Goal: Obtain resource: Obtain resource

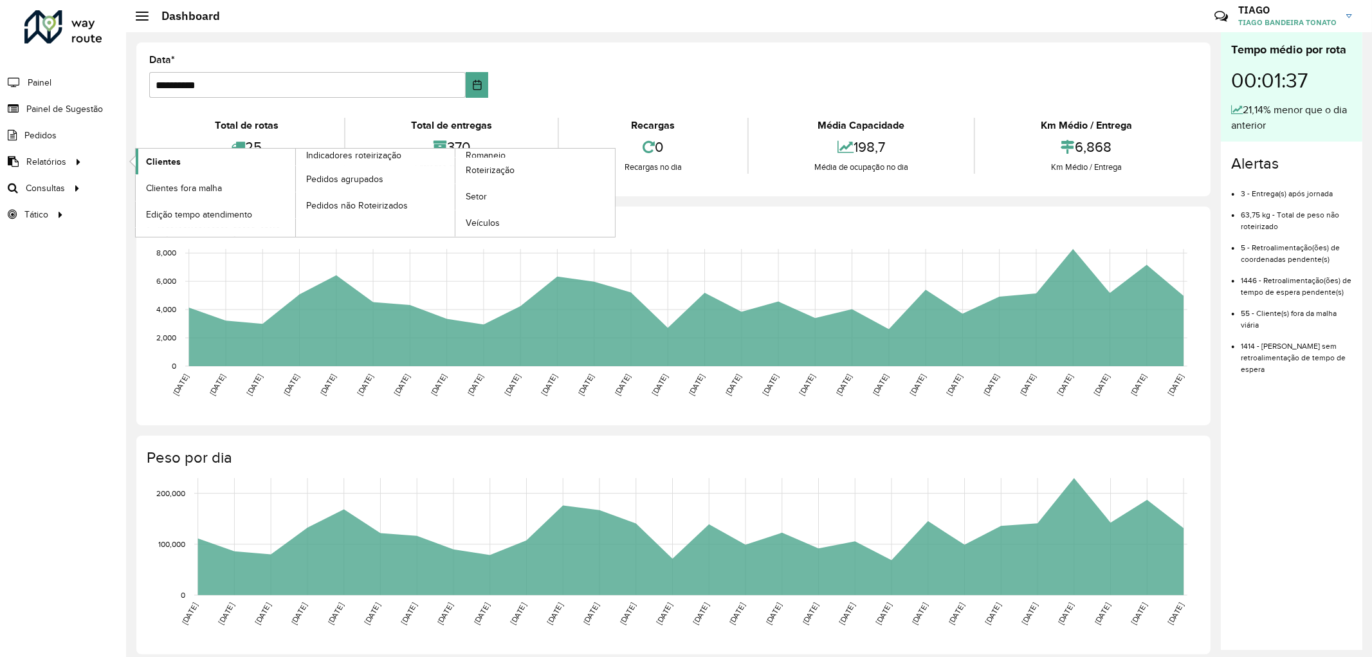
click at [154, 156] on span "Clientes" at bounding box center [163, 162] width 35 height 14
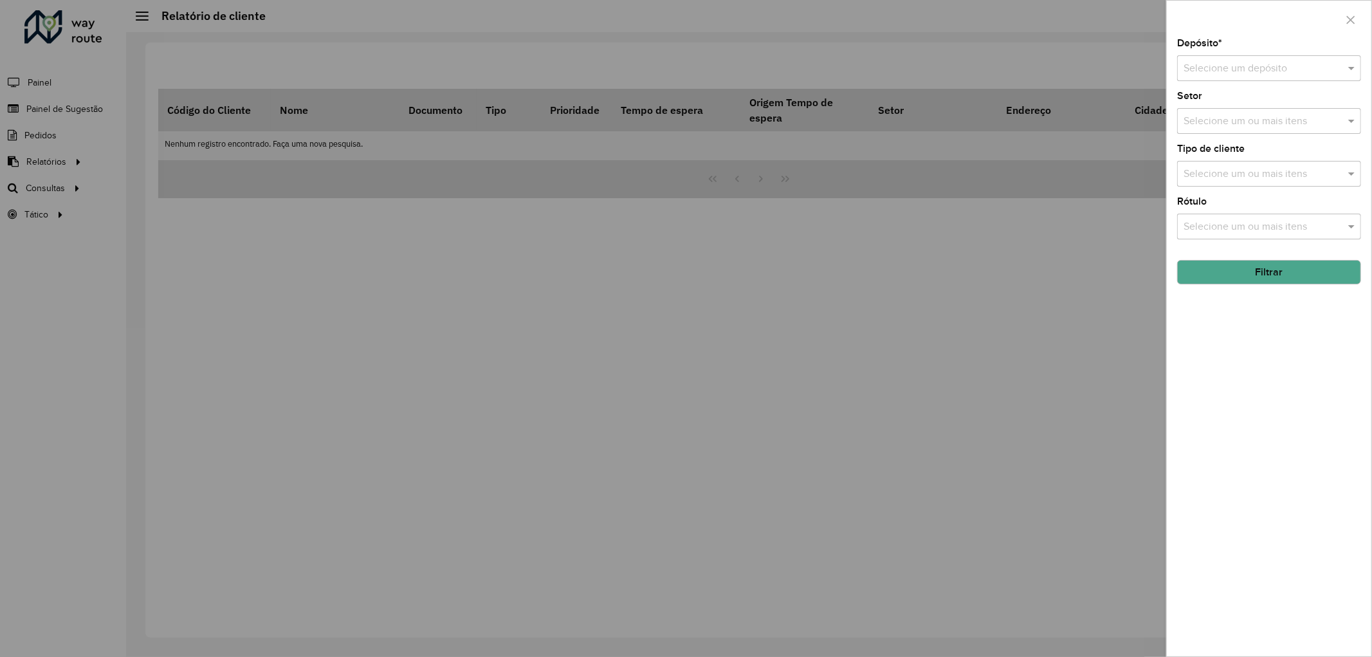
click at [1275, 66] on input "text" at bounding box center [1255, 68] width 145 height 15
click at [1233, 109] on span "CDD Joinville" at bounding box center [1214, 105] width 62 height 11
click at [1246, 229] on input "text" at bounding box center [1262, 226] width 165 height 15
click at [1120, 286] on div at bounding box center [686, 328] width 1372 height 657
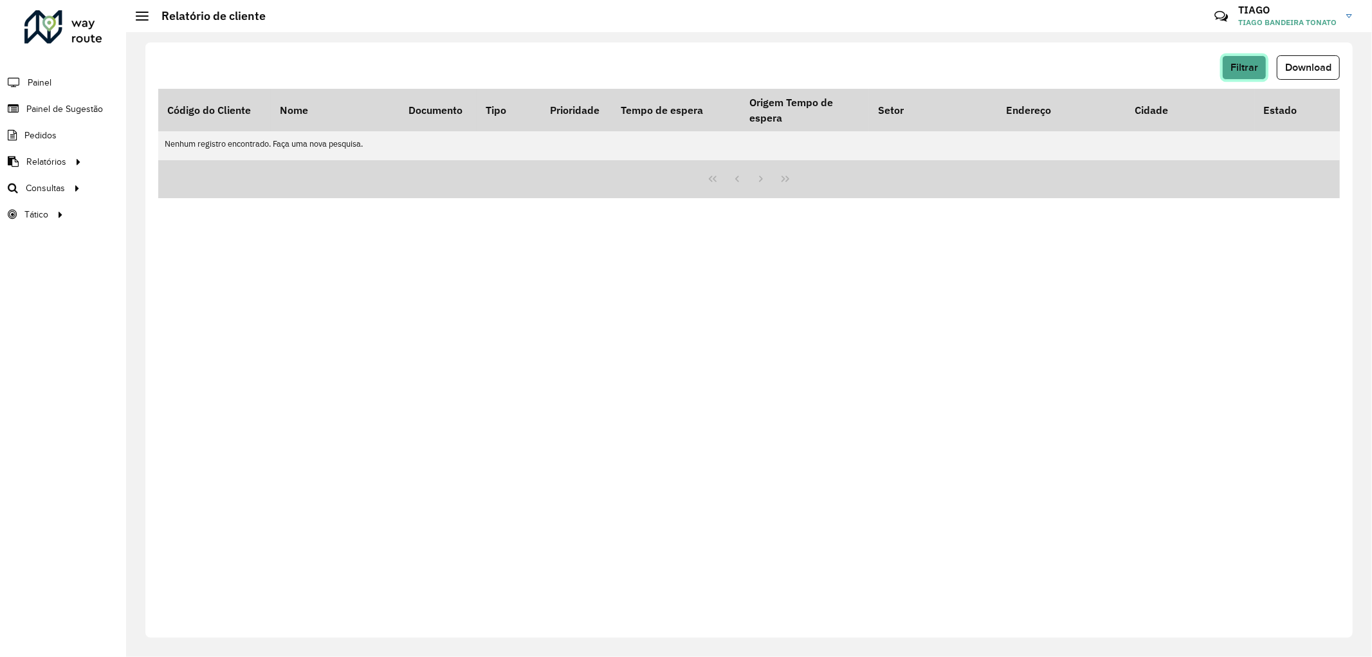
click at [1257, 67] on span "Filtrar" at bounding box center [1244, 67] width 28 height 11
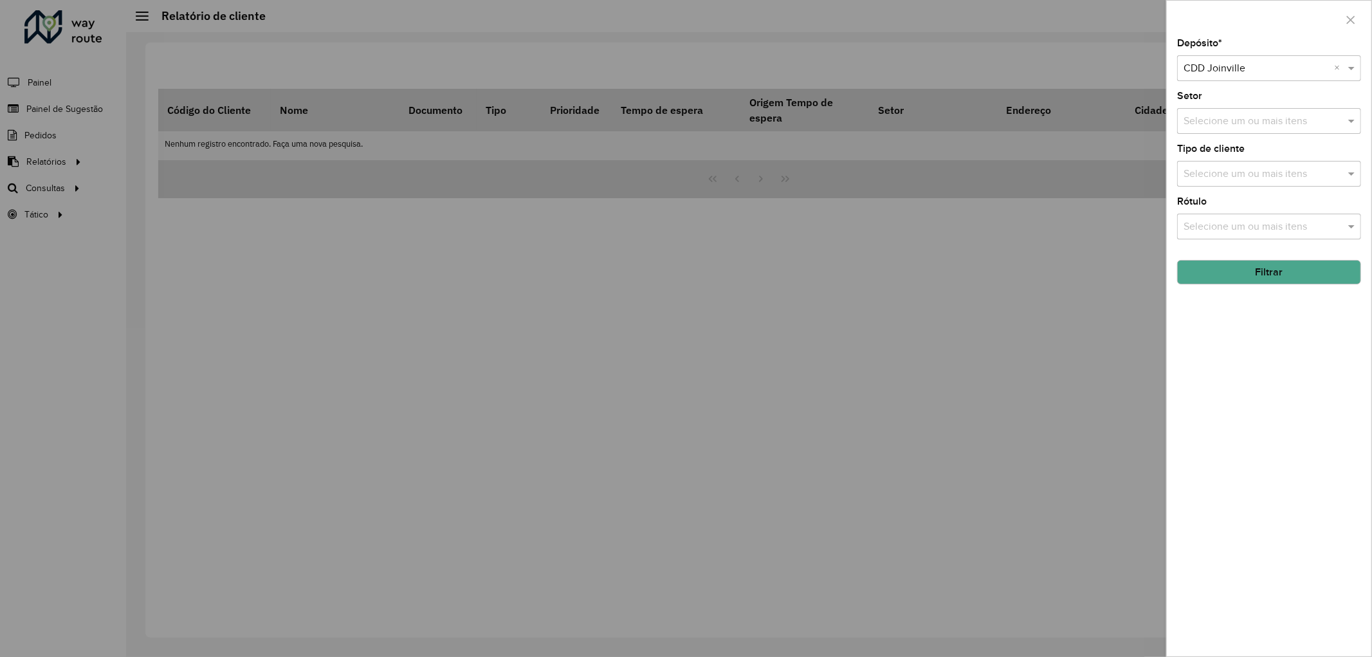
click at [1236, 174] on input "text" at bounding box center [1262, 174] width 165 height 15
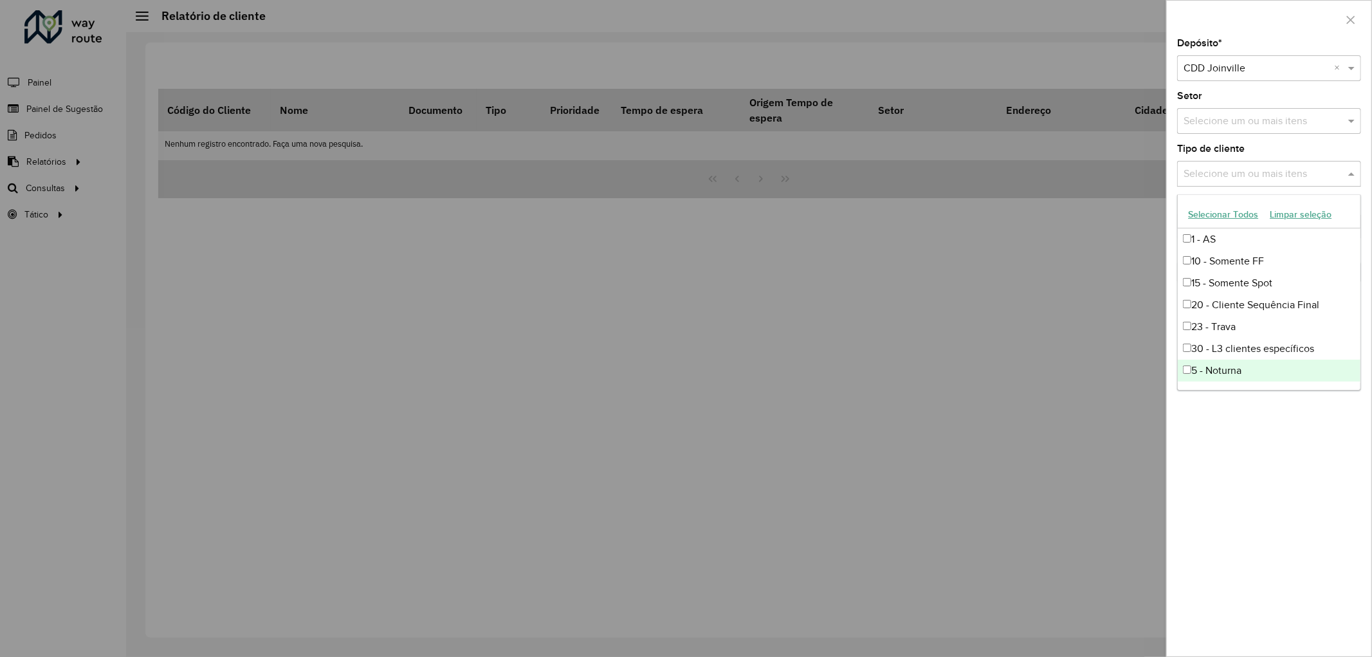
click at [1217, 368] on div "5 - Noturna" at bounding box center [1268, 370] width 183 height 22
click at [1283, 455] on div "Depósito * Selecione um depósito × CDD Joinville × Setor Selecione um ou mais i…" at bounding box center [1269, 347] width 205 height 617
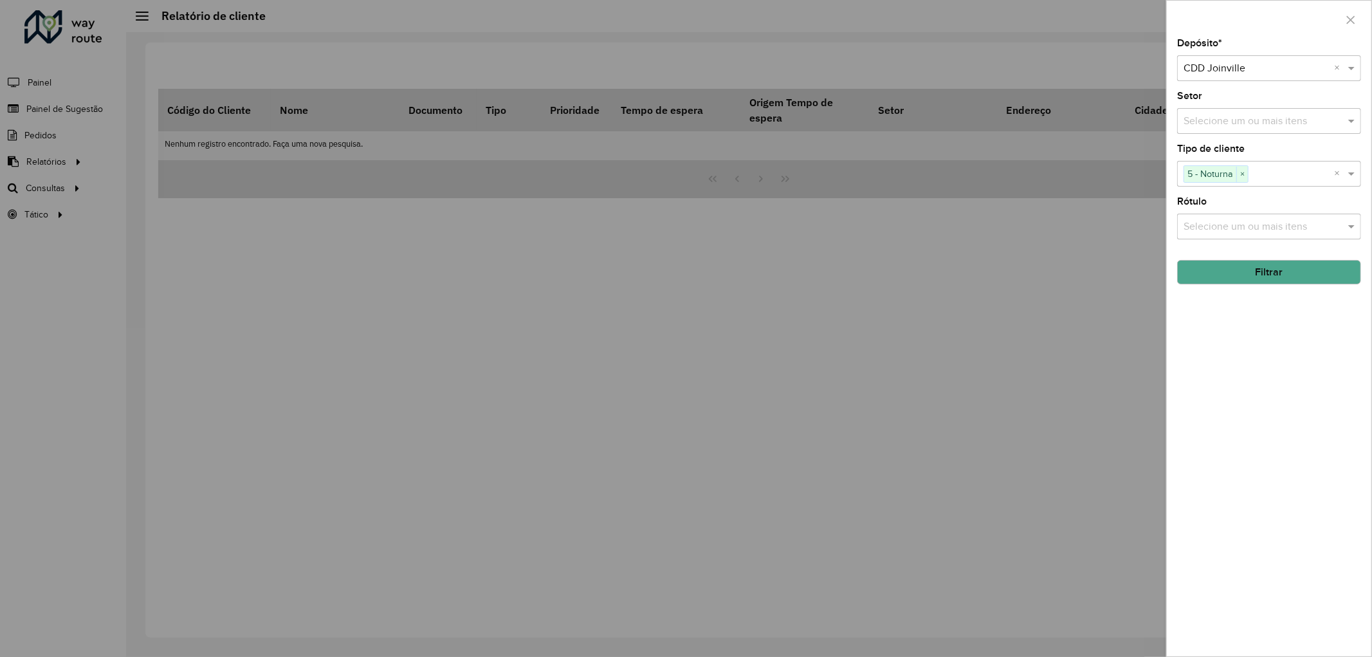
click at [1299, 274] on button "Filtrar" at bounding box center [1269, 272] width 184 height 24
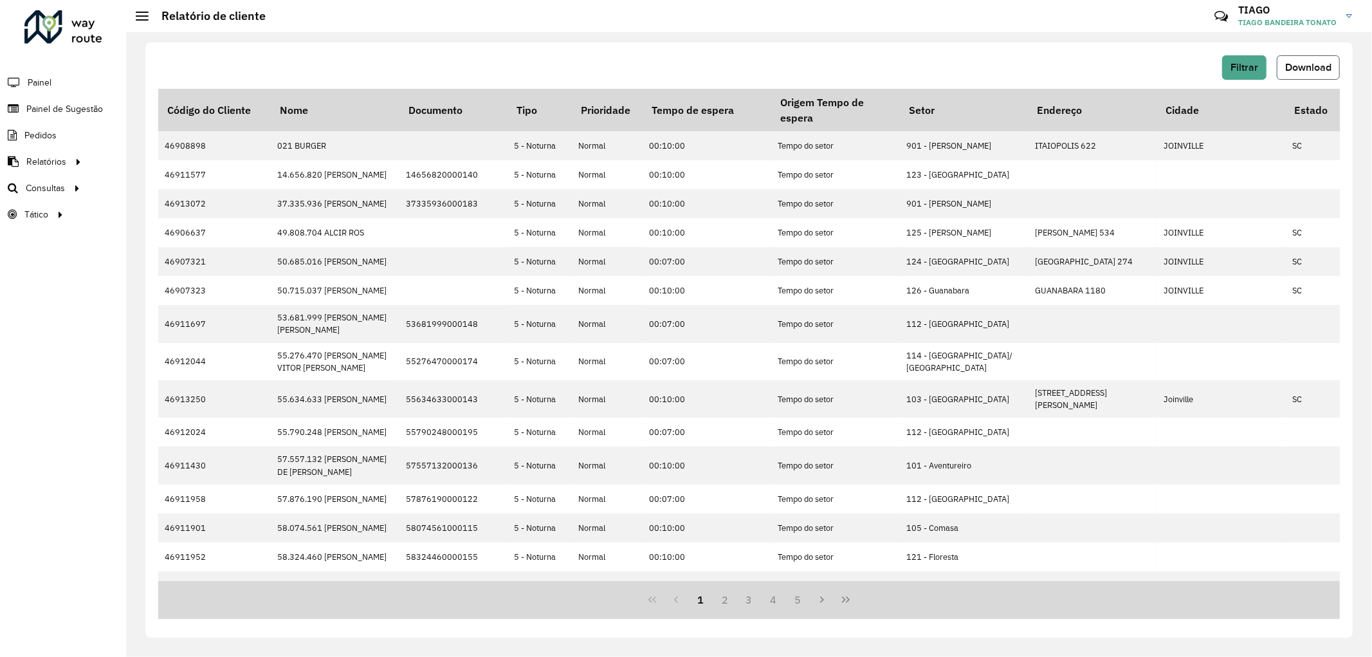
click at [1314, 68] on span "Download" at bounding box center [1308, 67] width 46 height 11
